Goal: Information Seeking & Learning: Learn about a topic

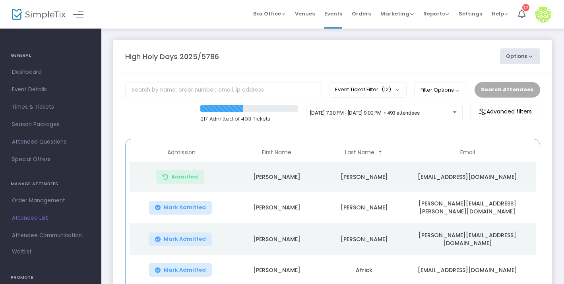
click at [520, 56] on button "Options" at bounding box center [520, 56] width 41 height 16
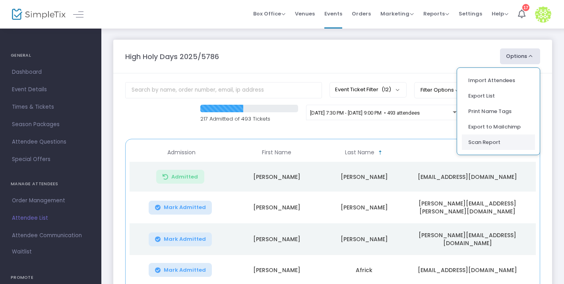
click at [487, 141] on li "Scan Report" at bounding box center [498, 142] width 73 height 15
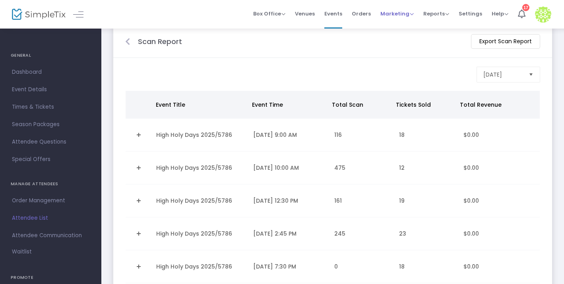
click at [400, 14] on span "Marketing" at bounding box center [396, 14] width 33 height 8
click at [443, 14] on span "Reports" at bounding box center [436, 14] width 26 height 8
click at [443, 24] on li "Analytics" at bounding box center [449, 26] width 52 height 15
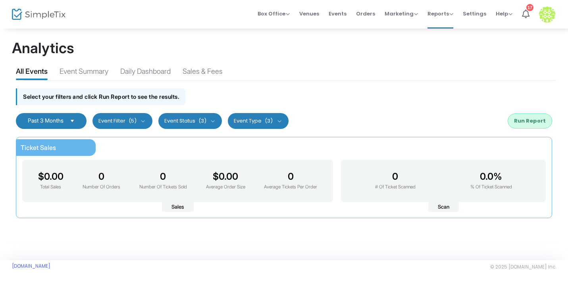
click at [64, 120] on span "Past 3 Months" at bounding box center [46, 120] width 36 height 7
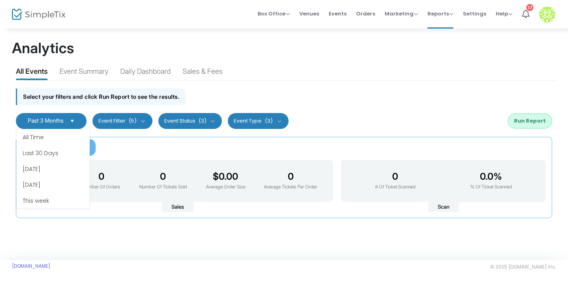
scroll to position [48, 0]
click at [64, 120] on span "Past 3 Months" at bounding box center [46, 120] width 36 height 7
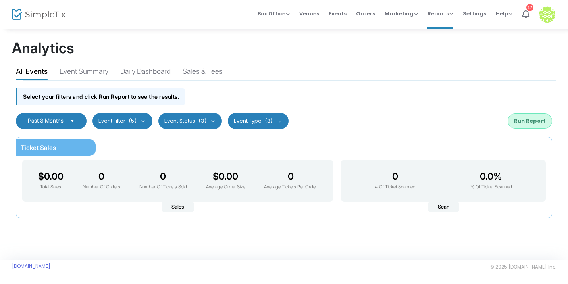
click at [149, 120] on button "Event Filter (5)" at bounding box center [123, 121] width 60 height 16
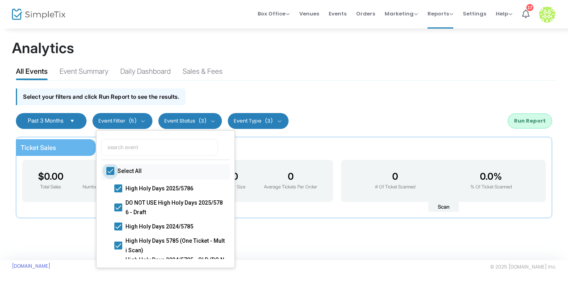
click at [113, 171] on span at bounding box center [110, 171] width 8 height 8
click at [110, 175] on input "Select All" at bounding box center [110, 175] width 0 height 0
checkbox input "false"
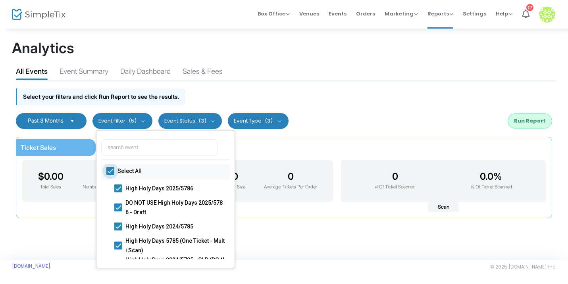
checkbox input "false"
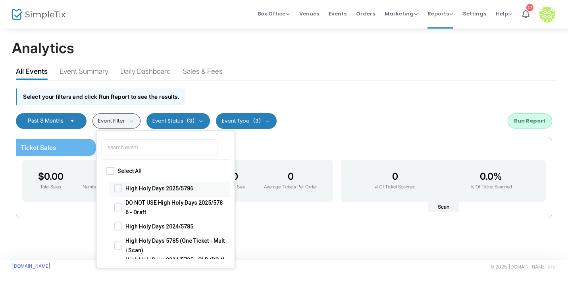
click at [120, 189] on span at bounding box center [118, 188] width 8 height 8
click at [118, 192] on input "High Holy Days 2025/5786" at bounding box center [118, 192] width 0 height 0
checkbox input "true"
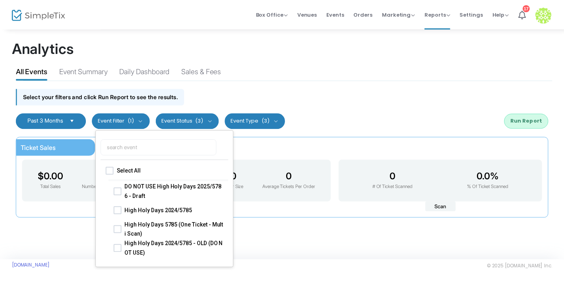
scroll to position [0, 0]
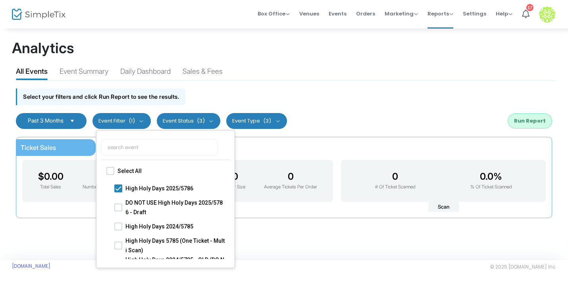
click at [203, 126] on button "Event Status (3)" at bounding box center [189, 121] width 64 height 16
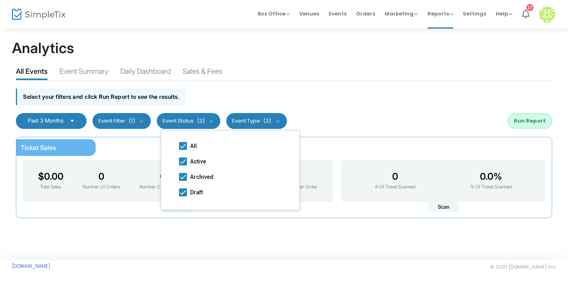
click at [278, 94] on div "Select your filters and click Run Report to see the results." at bounding box center [284, 95] width 545 height 28
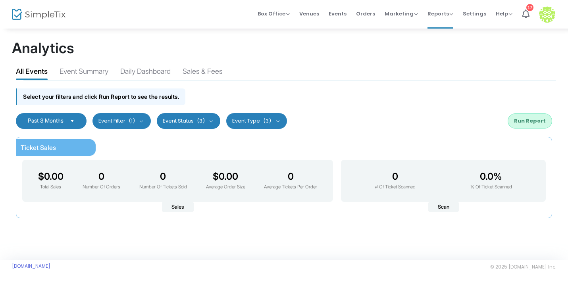
click at [278, 124] on button "Event Type (3)" at bounding box center [256, 121] width 61 height 16
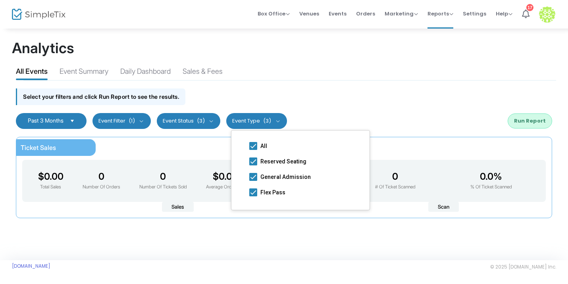
click at [324, 112] on div "Past 3 Months Last 30 Days Last 3 Months Last 6 Months Last 12 Months Custom Ra…" at bounding box center [284, 121] width 545 height 24
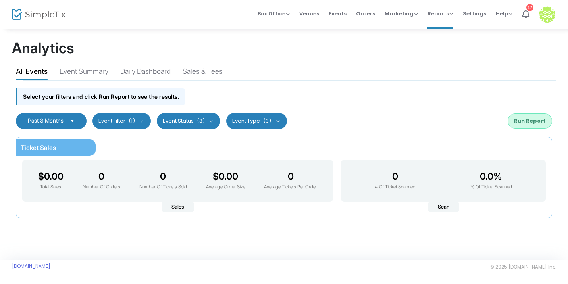
click at [521, 130] on div "Past 3 Months Last 30 Days Last 3 Months Last 6 Months Last 12 Months Custom Ra…" at bounding box center [284, 121] width 545 height 24
click at [526, 120] on button "Run Report" at bounding box center [530, 121] width 44 height 15
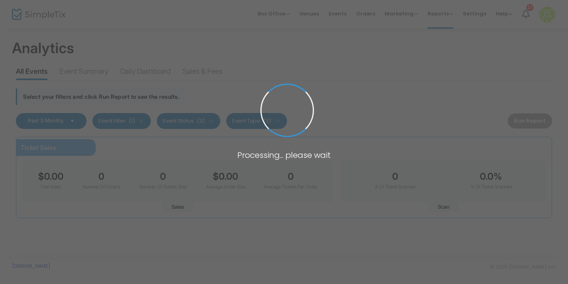
click at [526, 120] on span at bounding box center [284, 142] width 568 height 284
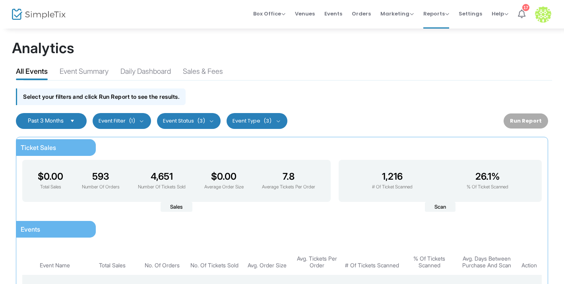
click at [525, 21] on li "17" at bounding box center [521, 14] width 17 height 29
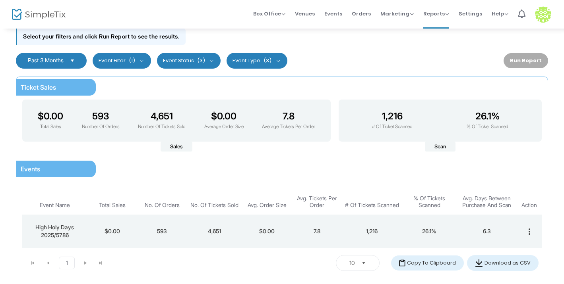
scroll to position [61, 0]
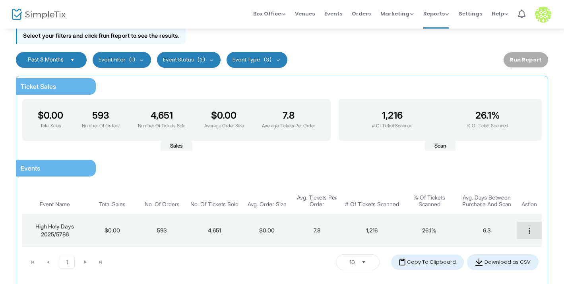
click at [536, 235] on button "more_vert" at bounding box center [528, 230] width 25 height 17
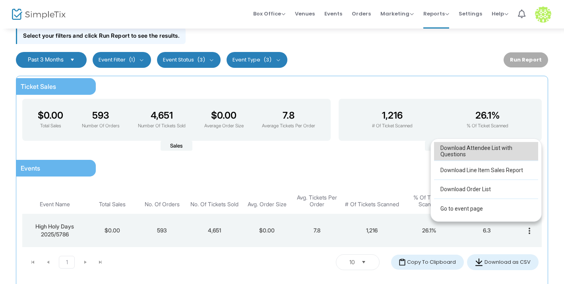
click at [505, 145] on button "Download Attendee List with Questions" at bounding box center [486, 151] width 104 height 19
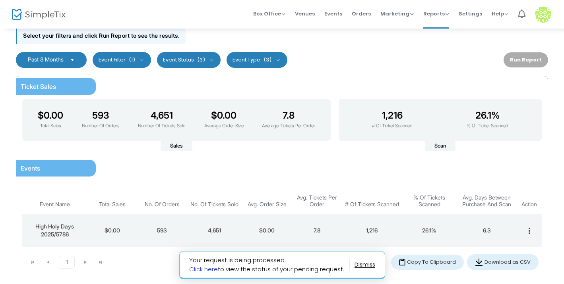
click at [203, 267] on link "Click here" at bounding box center [203, 269] width 29 height 8
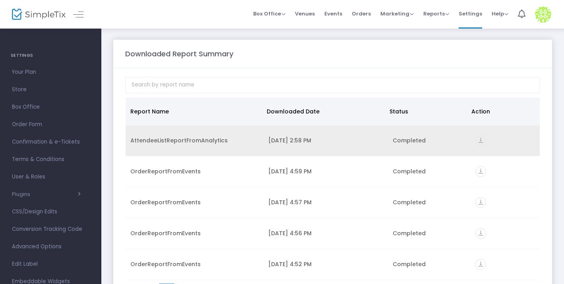
click at [223, 135] on td "AttendeeListReportFromAnalytics" at bounding box center [195, 141] width 138 height 31
click at [479, 137] on icon "vertical_align_bottom" at bounding box center [480, 140] width 11 height 11
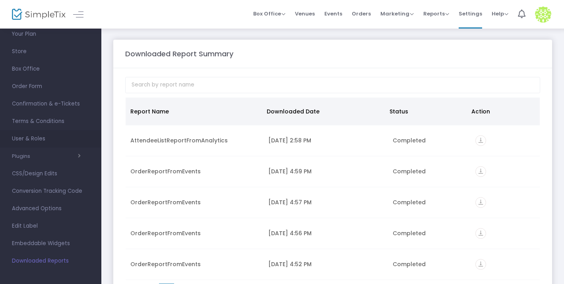
scroll to position [37, 0]
click at [80, 158] on icon "button" at bounding box center [79, 158] width 3 height 6
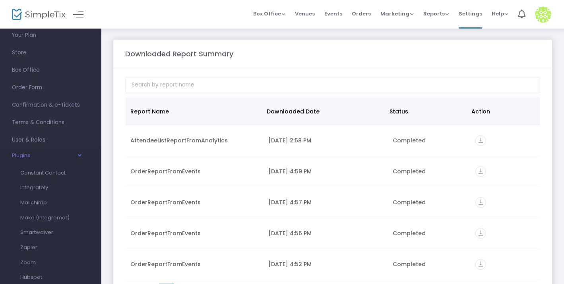
click at [80, 157] on icon "button" at bounding box center [79, 155] width 6 height 3
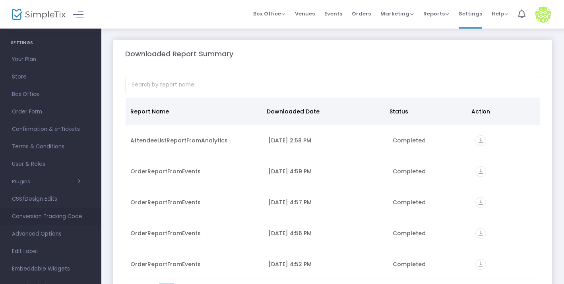
scroll to position [41, 0]
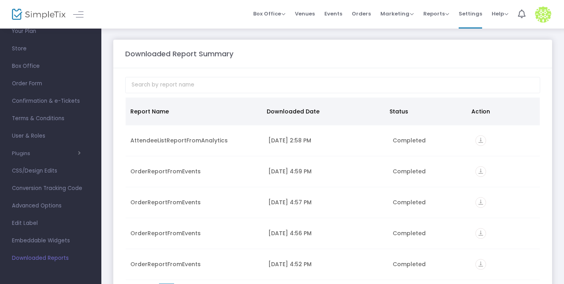
click at [41, 263] on span "Downloaded Reports" at bounding box center [50, 258] width 77 height 10
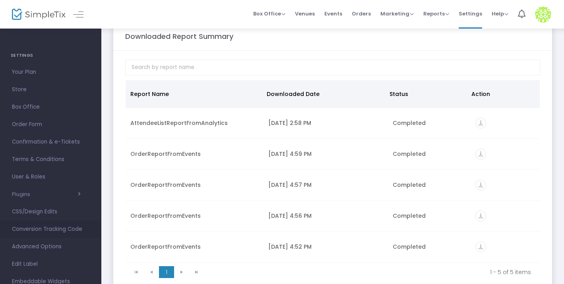
scroll to position [18, 0]
click at [44, 180] on span "User & Roles" at bounding box center [50, 177] width 77 height 10
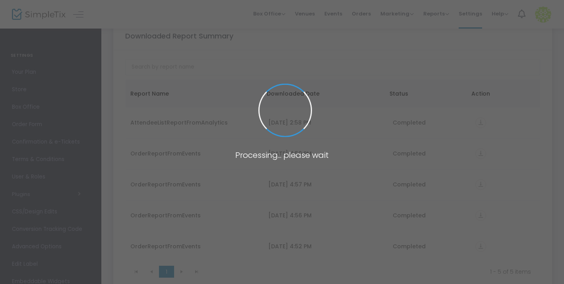
scroll to position [52, 0]
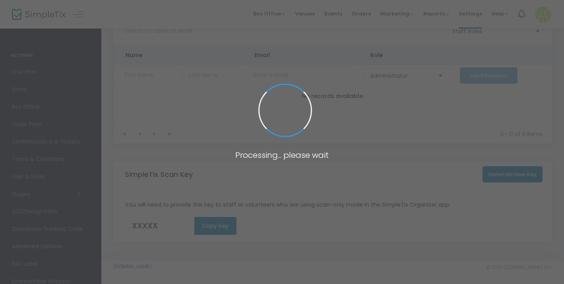
type input "23V5R"
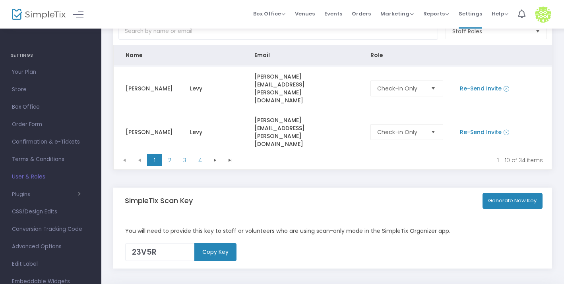
scroll to position [0, 0]
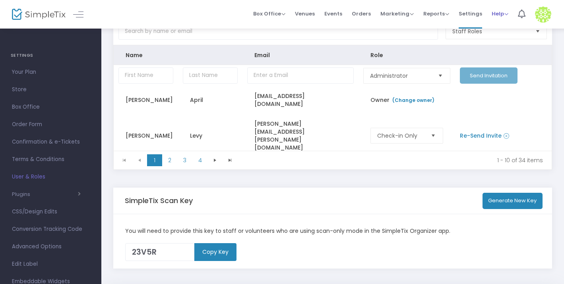
click at [503, 11] on span "Help" at bounding box center [499, 14] width 17 height 8
click at [439, 19] on span "Reports Analytics Sales Reports Download" at bounding box center [436, 14] width 26 height 20
click at [443, 17] on div "Reports Analytics Sales Reports Download" at bounding box center [436, 14] width 26 height 8
click at [448, 13] on span "Reports" at bounding box center [436, 14] width 26 height 8
click at [452, 42] on li "Sales Reports" at bounding box center [449, 42] width 52 height 15
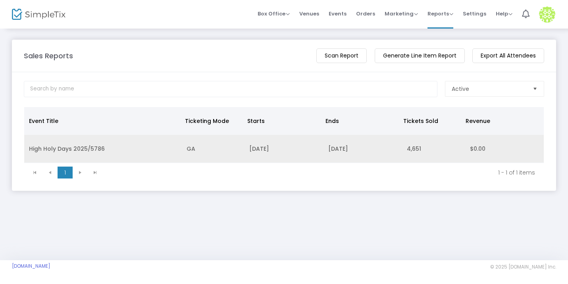
click at [169, 152] on td "High Holy Days 2025/5786" at bounding box center [103, 149] width 158 height 28
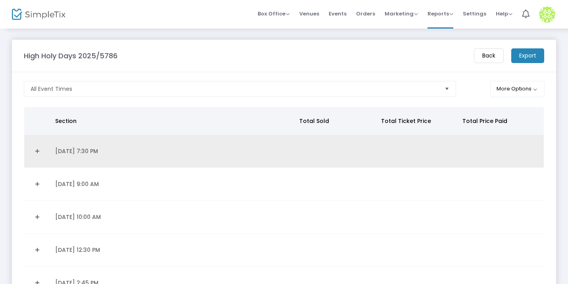
click at [47, 161] on td "Data table" at bounding box center [37, 151] width 26 height 33
click at [38, 152] on link "Expand Details" at bounding box center [37, 151] width 17 height 13
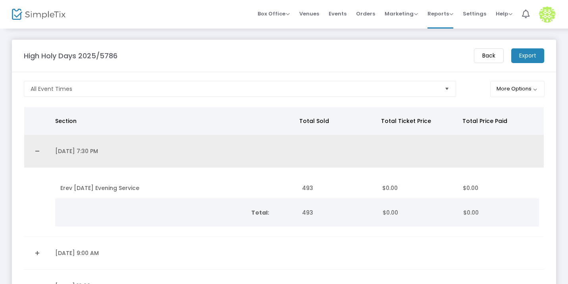
click at [38, 152] on link "Collapse Details" at bounding box center [37, 151] width 17 height 13
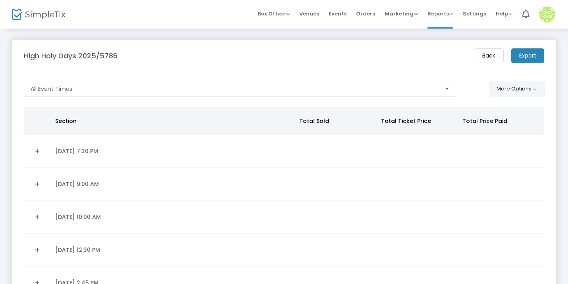
click at [497, 89] on button "More Options" at bounding box center [518, 89] width 54 height 16
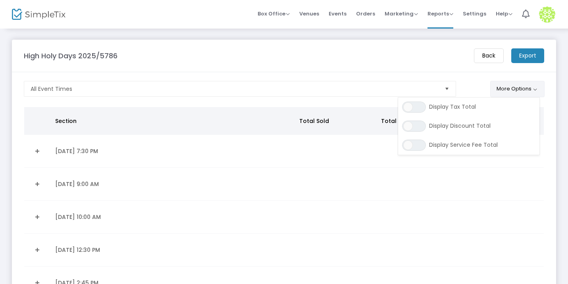
click at [538, 89] on button "More Options" at bounding box center [518, 89] width 54 height 16
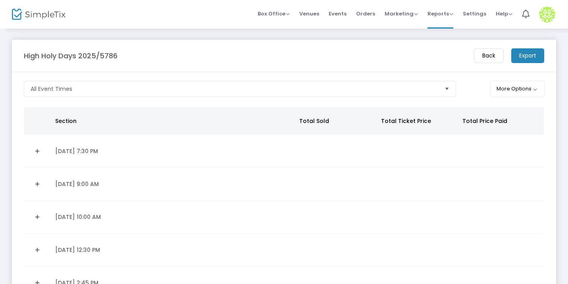
click at [531, 58] on m-button "Export" at bounding box center [528, 55] width 33 height 15
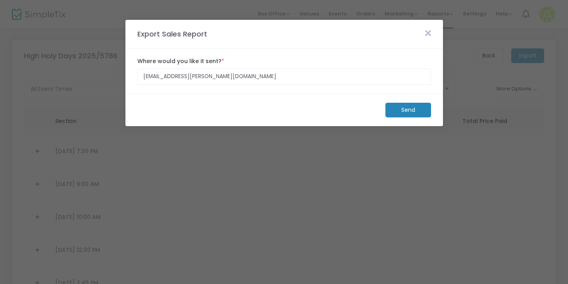
click at [429, 30] on icon at bounding box center [428, 33] width 6 height 9
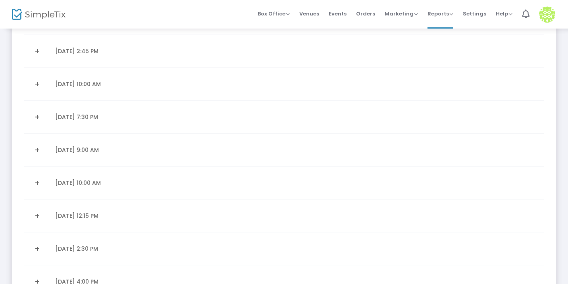
scroll to position [323, 0]
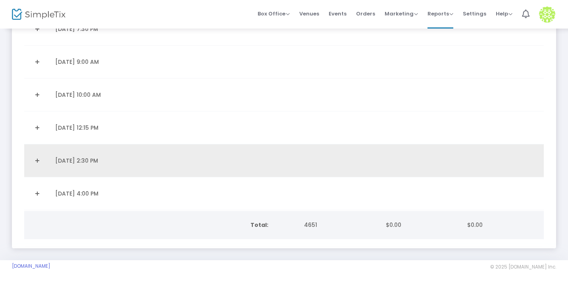
click at [38, 174] on td "Data table" at bounding box center [37, 161] width 26 height 33
click at [36, 163] on link "Expand Details" at bounding box center [37, 161] width 17 height 13
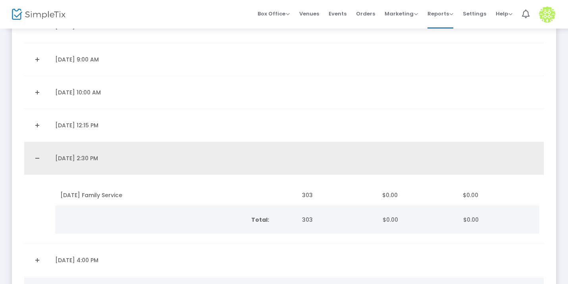
click at [39, 158] on link "Collapse Details" at bounding box center [37, 158] width 17 height 13
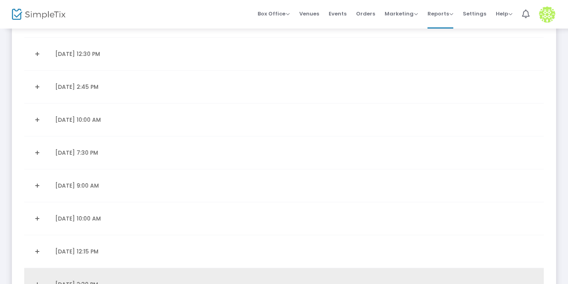
scroll to position [0, 0]
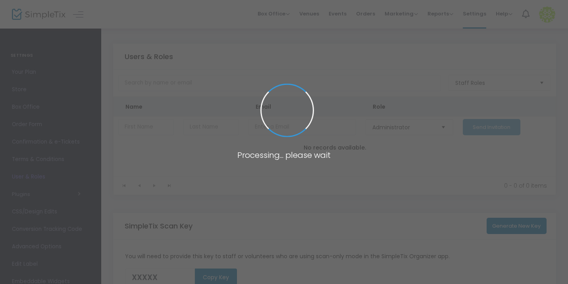
type input "23V5R"
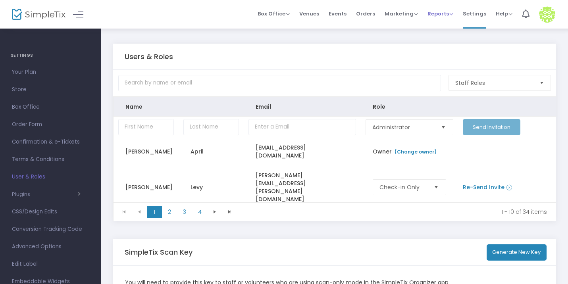
click at [439, 17] on span "Reports" at bounding box center [441, 14] width 26 height 8
click at [454, 39] on li "Sales Reports" at bounding box center [454, 42] width 52 height 15
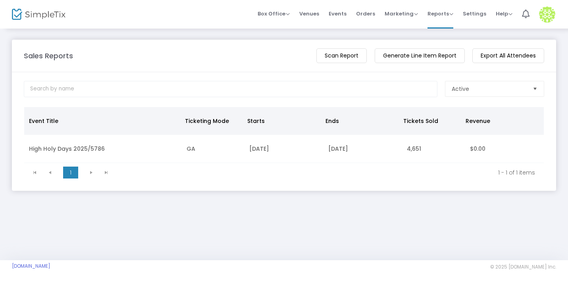
click at [456, 54] on m-button "Generate Line Item Report" at bounding box center [420, 55] width 90 height 15
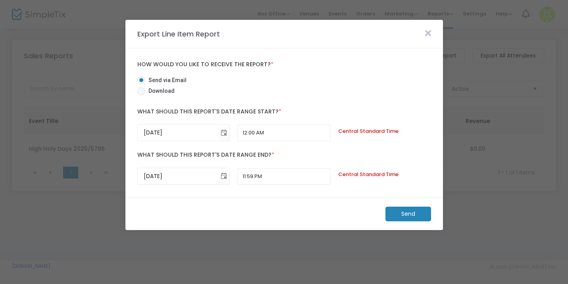
click at [429, 33] on icon at bounding box center [428, 33] width 6 height 9
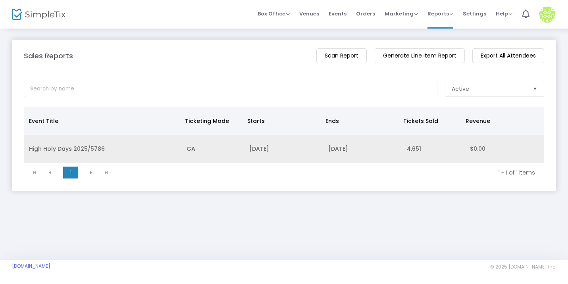
click at [95, 151] on td "High Holy Days 2025/5786" at bounding box center [103, 149] width 158 height 28
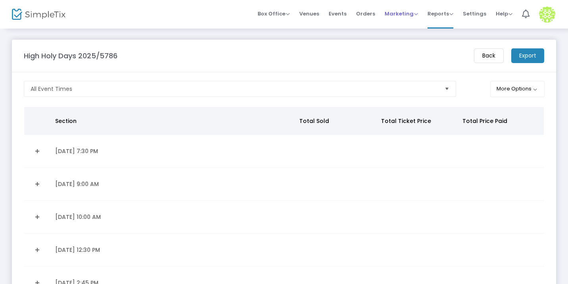
click at [410, 17] on div "Marketing Promo Codes Quantity Discounts Affiliate" at bounding box center [401, 14] width 33 height 8
click at [443, 18] on span "Reports Analytics Sales Reports Download" at bounding box center [441, 14] width 26 height 20
click at [452, 12] on span "Reports" at bounding box center [441, 14] width 26 height 8
click at [450, 30] on li "Analytics" at bounding box center [454, 26] width 52 height 15
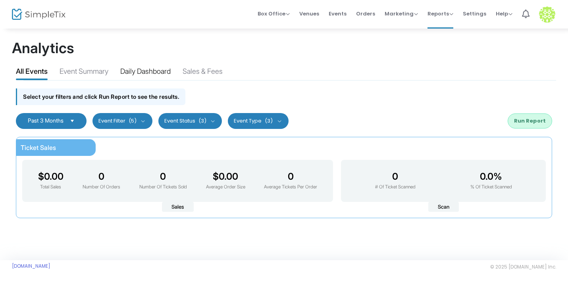
click at [146, 71] on div "Daily Dashboard" at bounding box center [145, 73] width 50 height 14
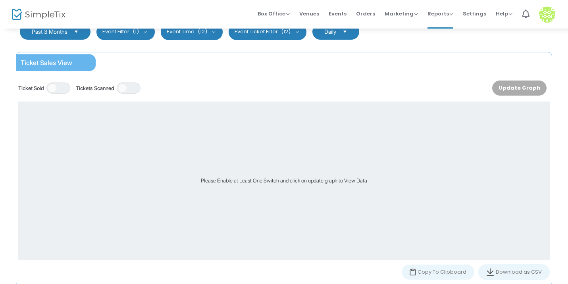
scroll to position [367, 0]
click at [57, 90] on span at bounding box center [53, 89] width 10 height 10
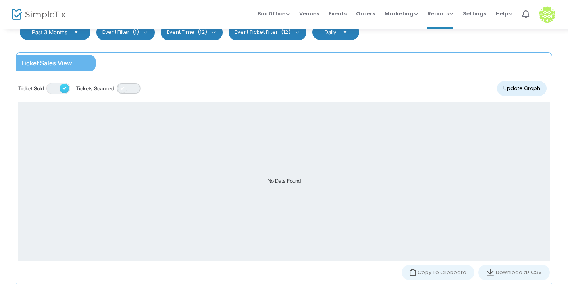
click at [133, 87] on span "ON OFF" at bounding box center [129, 88] width 24 height 11
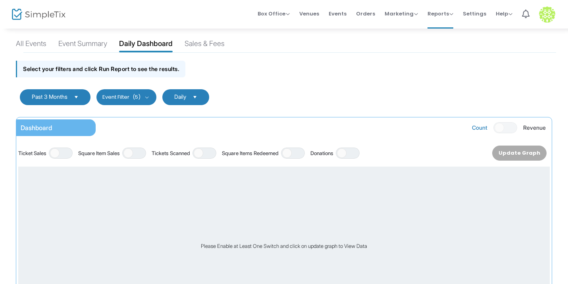
scroll to position [0, 0]
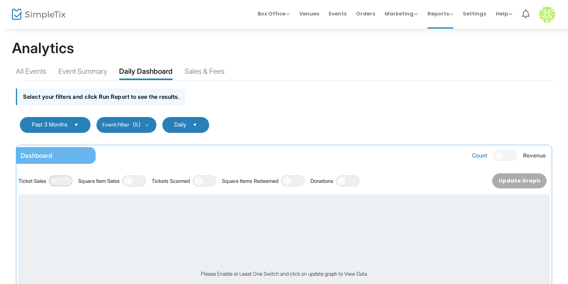
click at [63, 180] on span "ON OFF" at bounding box center [61, 181] width 24 height 11
click at [203, 182] on span at bounding box center [199, 181] width 10 height 10
click at [77, 124] on span "Select" at bounding box center [76, 124] width 13 height 13
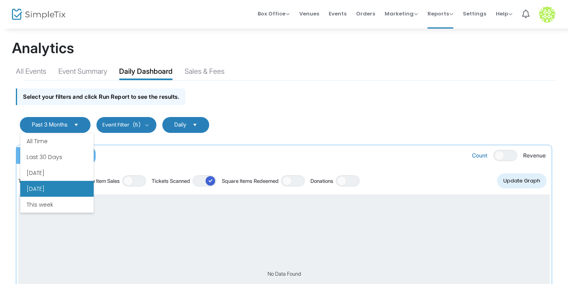
scroll to position [48, 0]
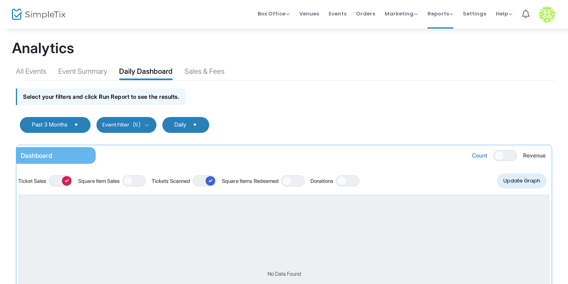
click at [110, 130] on button "Event Filter (5)" at bounding box center [127, 125] width 60 height 16
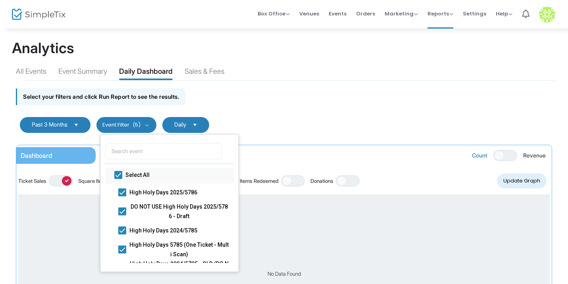
click at [122, 178] on span at bounding box center [118, 175] width 8 height 8
click at [118, 179] on input "Select All" at bounding box center [118, 179] width 0 height 0
checkbox input "false"
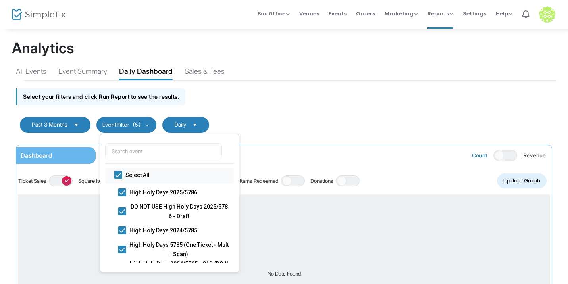
checkbox input "false"
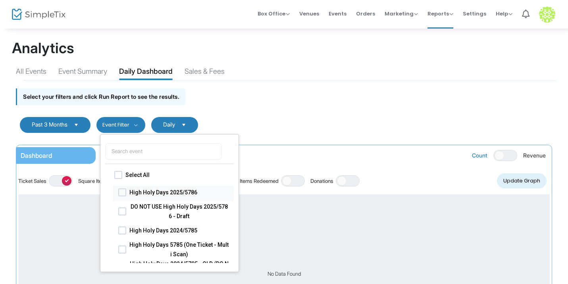
click at [122, 192] on span at bounding box center [122, 192] width 8 height 8
click at [122, 196] on input "High Holy Days 2025/5786" at bounding box center [122, 196] width 0 height 0
checkbox input "true"
click at [200, 125] on span "Select" at bounding box center [193, 124] width 13 height 13
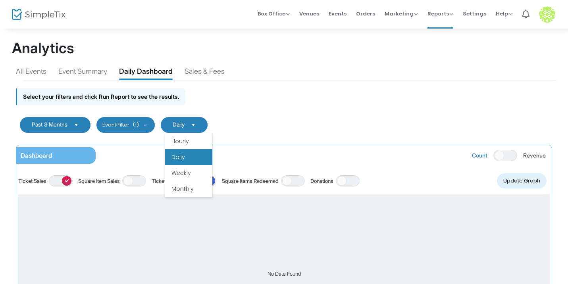
click at [199, 156] on li "Daily" at bounding box center [188, 157] width 47 height 16
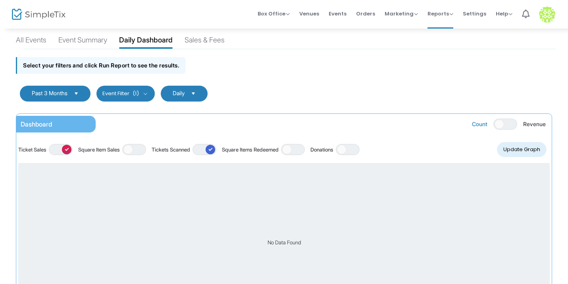
scroll to position [36, 0]
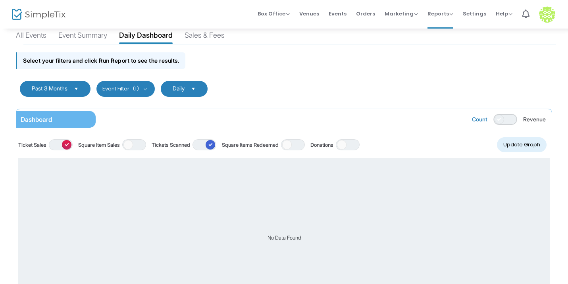
click at [498, 123] on span "ON OFF" at bounding box center [506, 119] width 24 height 11
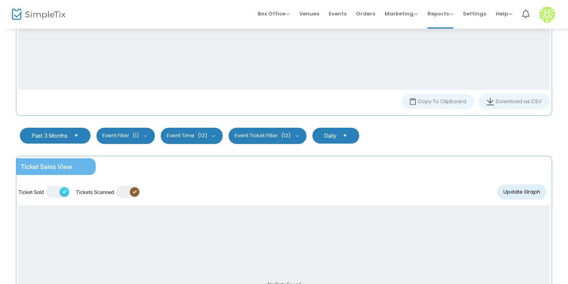
scroll to position [0, 0]
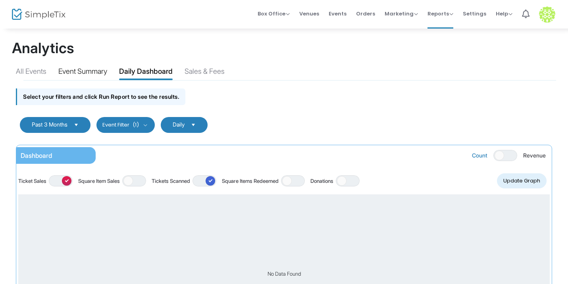
click at [86, 77] on div "Event Summary" at bounding box center [82, 73] width 49 height 14
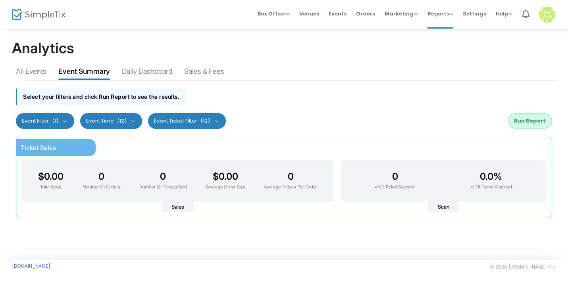
click at [124, 120] on span "(12)" at bounding box center [122, 121] width 10 height 6
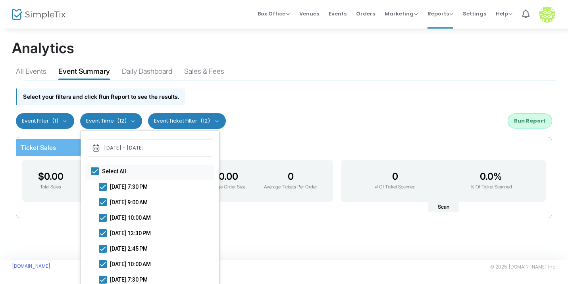
click at [99, 172] on label "Select All" at bounding box center [146, 172] width 110 height 10
click at [95, 176] on input "Select All" at bounding box center [95, 176] width 0 height 0
checkbox input "false"
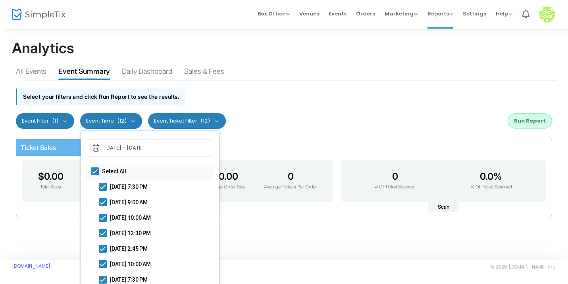
checkbox input "false"
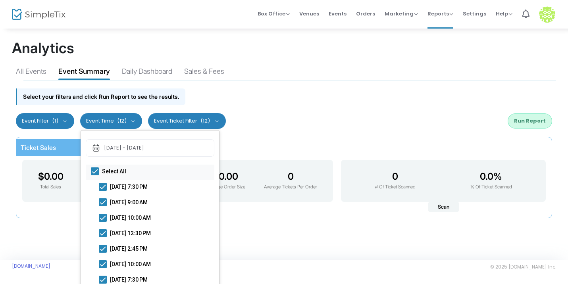
checkbox input "false"
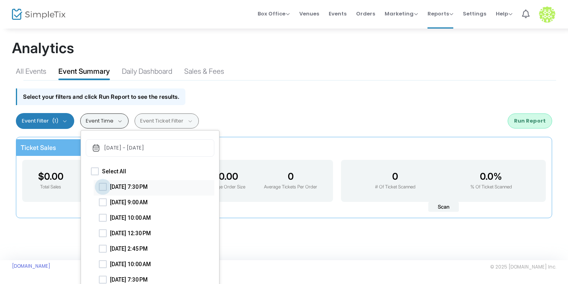
click at [99, 185] on span at bounding box center [103, 187] width 8 height 8
click at [102, 191] on input "[DATE] 7:30 PM" at bounding box center [102, 191] width 0 height 0
checkbox input "true"
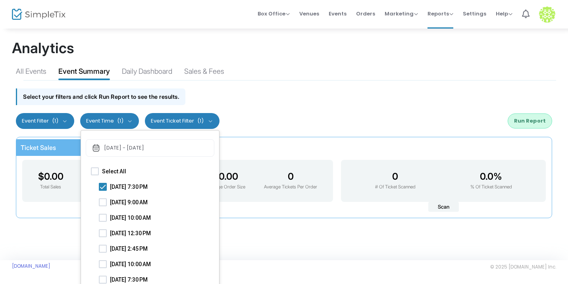
click at [243, 113] on div "Past 3 Months Last 30 Days Last 3 Months Last 6 Months Last 12 Months Custom Ra…" at bounding box center [284, 121] width 545 height 24
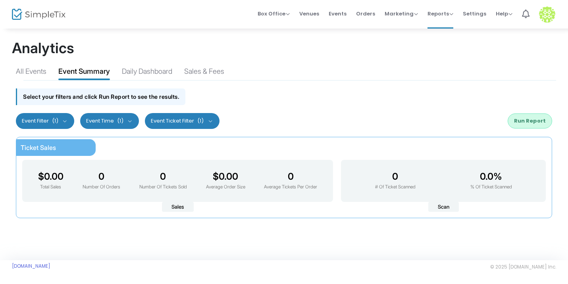
click at [61, 120] on button "Event Filter (1)" at bounding box center [45, 121] width 58 height 16
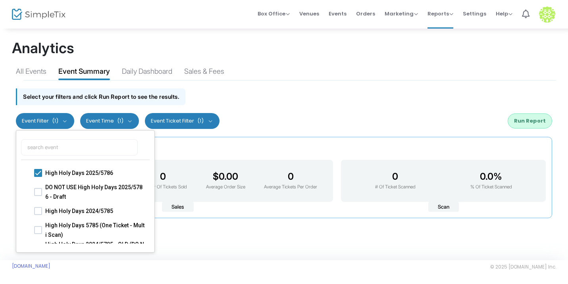
click at [61, 120] on button "Event Filter (1)" at bounding box center [45, 121] width 58 height 16
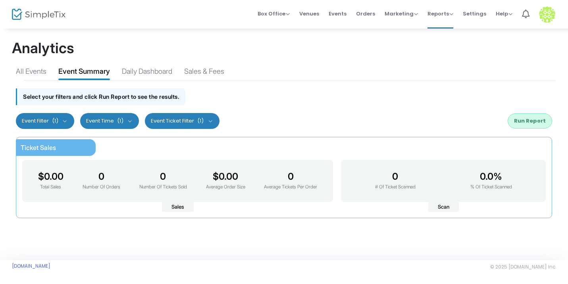
click at [199, 113] on button "Event Ticket Filter (1)" at bounding box center [182, 121] width 75 height 16
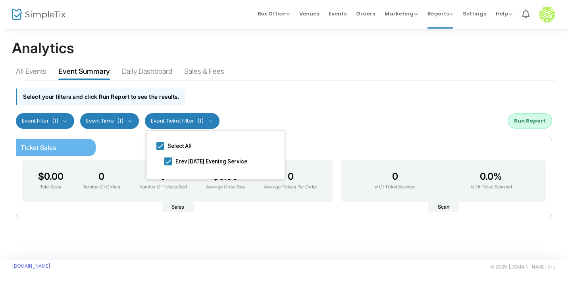
click at [199, 113] on button "Event Ticket Filter (1)" at bounding box center [182, 121] width 75 height 16
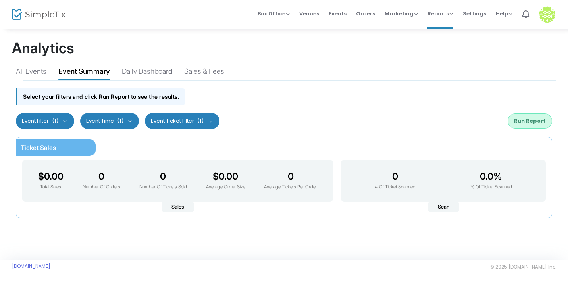
click at [514, 122] on button "Run Report" at bounding box center [530, 121] width 44 height 15
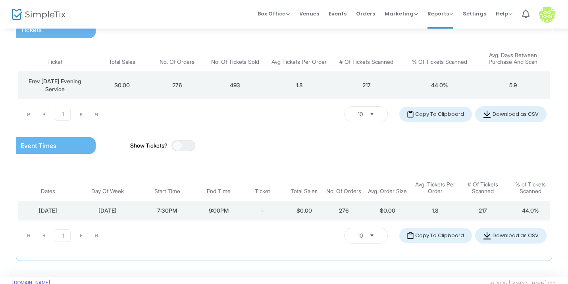
scroll to position [203, 0]
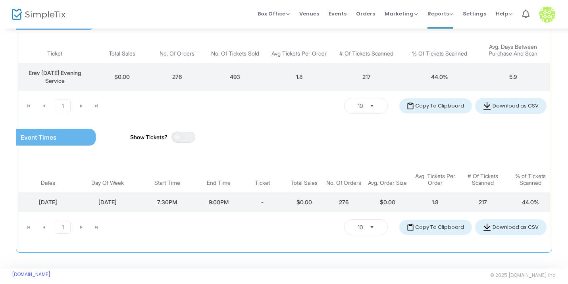
click at [177, 137] on span at bounding box center [178, 138] width 10 height 10
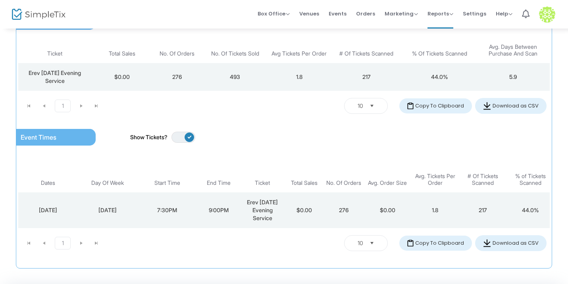
click at [179, 136] on span "ON OFF" at bounding box center [184, 137] width 24 height 11
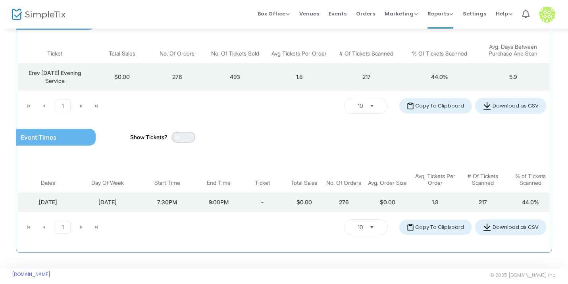
click at [179, 136] on span at bounding box center [178, 138] width 10 height 10
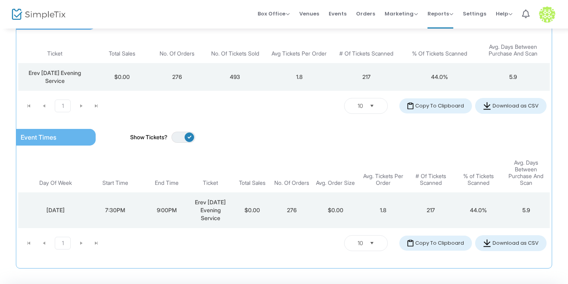
scroll to position [0, 57]
